Goal: Check status

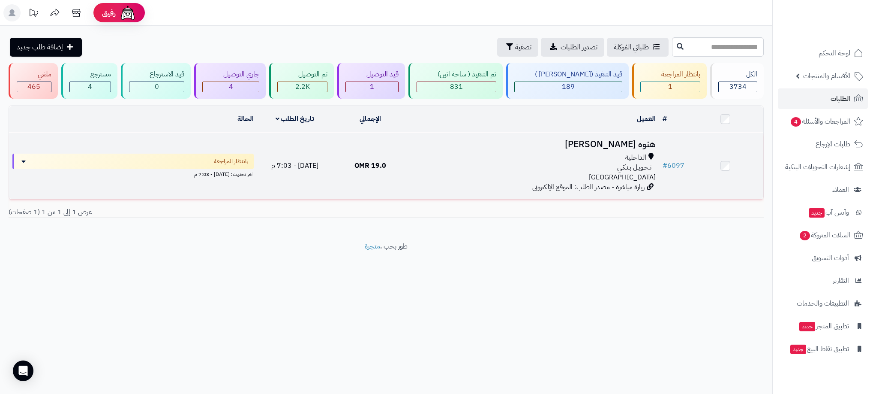
click at [438, 168] on div "تـحـويـل بـنـكـي" at bounding box center [534, 167] width 244 height 10
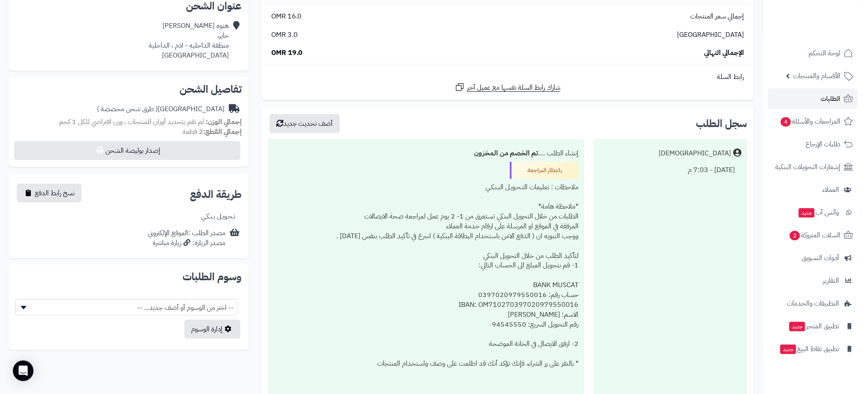
scroll to position [180, 0]
